Goal: Browse casually: Explore the website without a specific task or goal

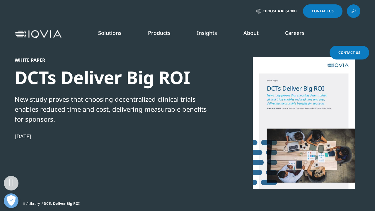
scroll to position [655, 0]
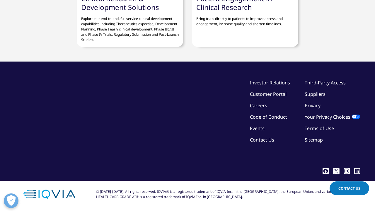
scroll to position [655, 0]
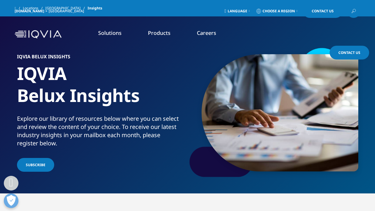
scroll to position [600, 0]
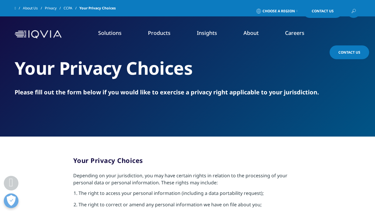
scroll to position [1464, 0]
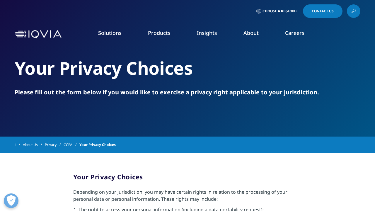
scroll to position [1464, 0]
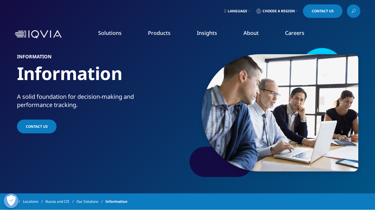
scroll to position [565, 0]
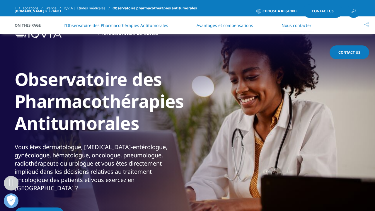
scroll to position [1172, 0]
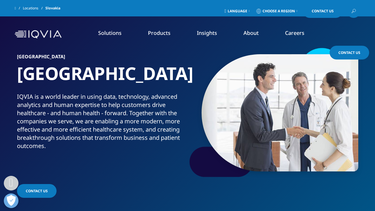
scroll to position [417, 0]
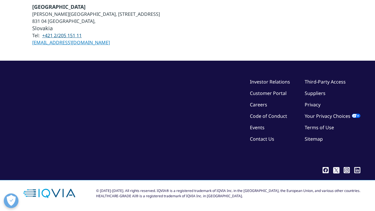
scroll to position [417, 0]
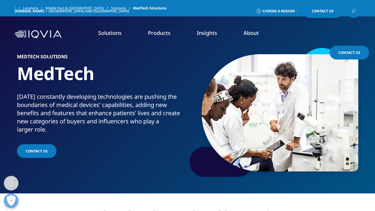
scroll to position [618, 0]
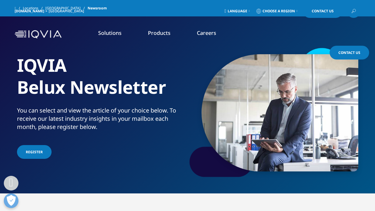
scroll to position [459, 0]
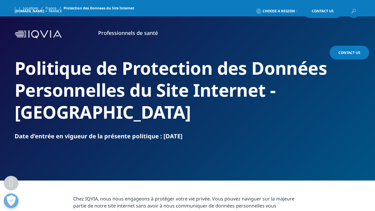
scroll to position [3335, 0]
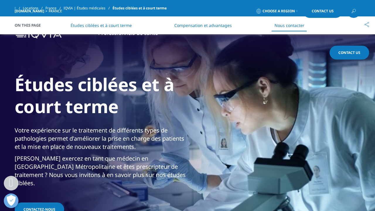
scroll to position [1470, 0]
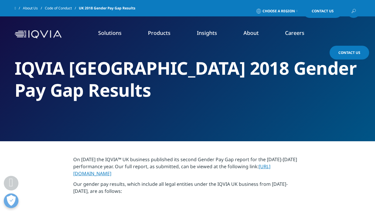
scroll to position [674, 0]
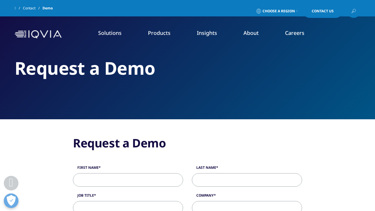
scroll to position [404, 0]
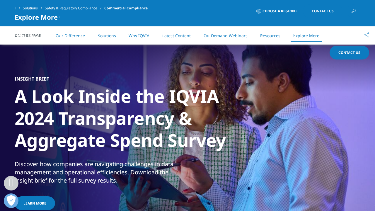
scroll to position [1847, 0]
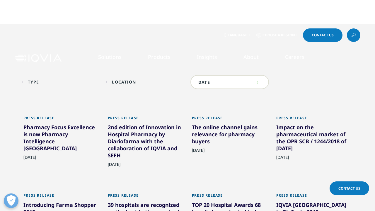
scroll to position [304, 0]
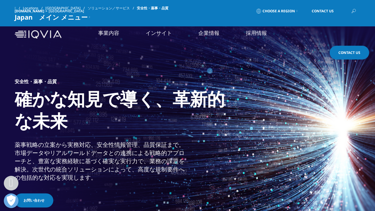
scroll to position [532, 0]
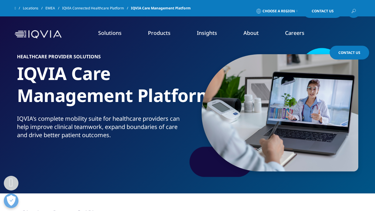
scroll to position [1046, 0]
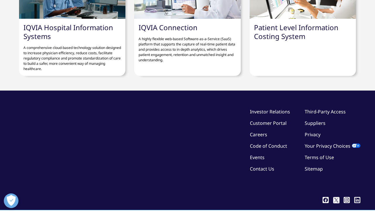
scroll to position [1047, 0]
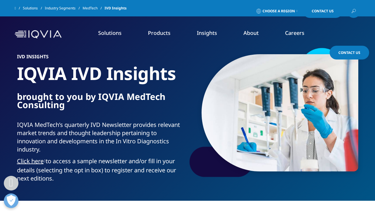
scroll to position [369, 0]
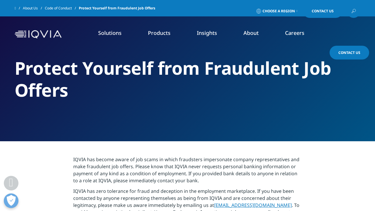
scroll to position [180, 0]
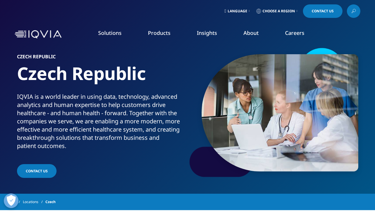
scroll to position [529, 0]
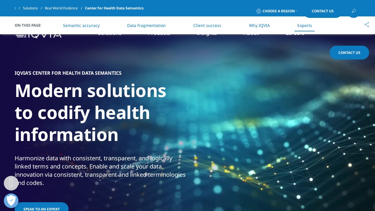
scroll to position [1363, 0]
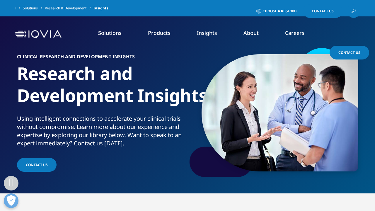
scroll to position [607, 0]
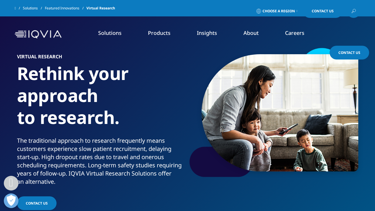
scroll to position [1112, 0]
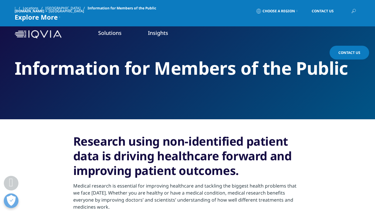
scroll to position [546, 0]
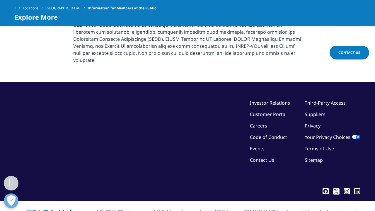
scroll to position [546, 0]
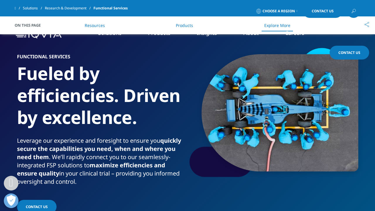
scroll to position [1779, 0]
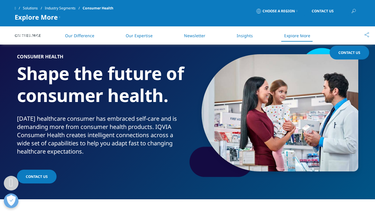
scroll to position [908, 0]
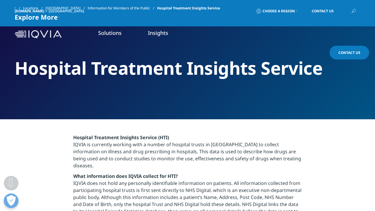
scroll to position [367, 0]
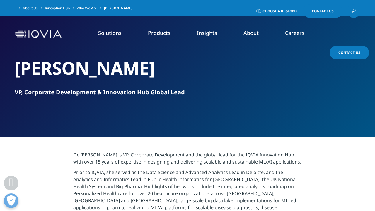
scroll to position [235, 0]
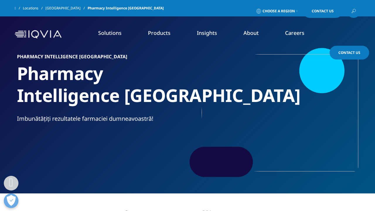
scroll to position [1172, 0]
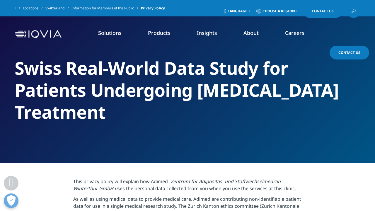
scroll to position [1010, 0]
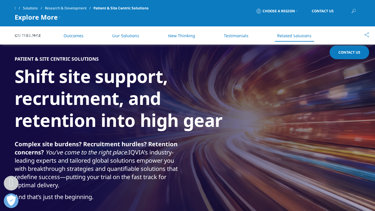
scroll to position [1587, 0]
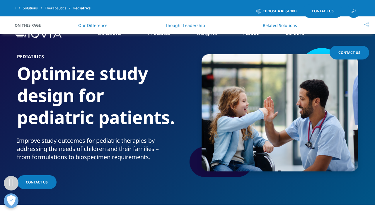
scroll to position [1597, 0]
